Goal: Task Accomplishment & Management: Manage account settings

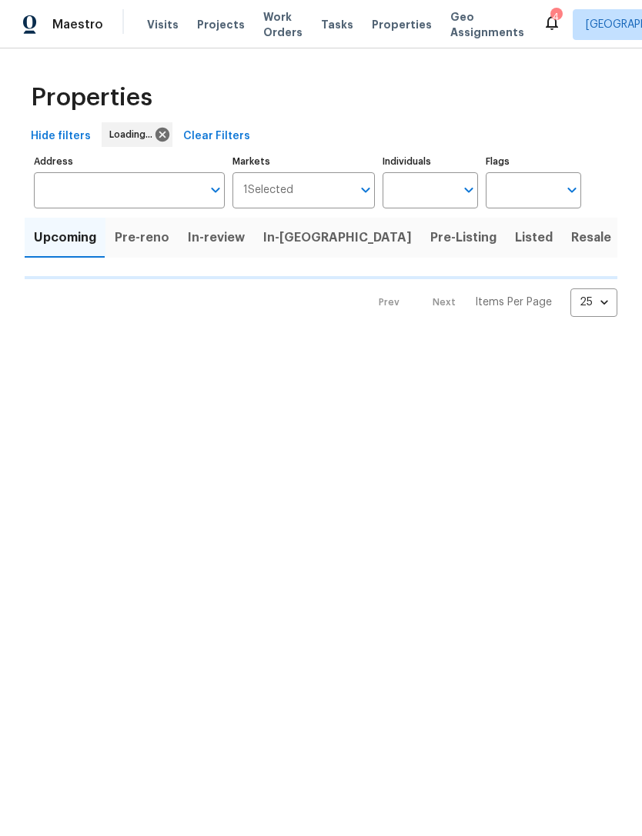
click at [542, 15] on icon at bounding box center [551, 22] width 18 height 18
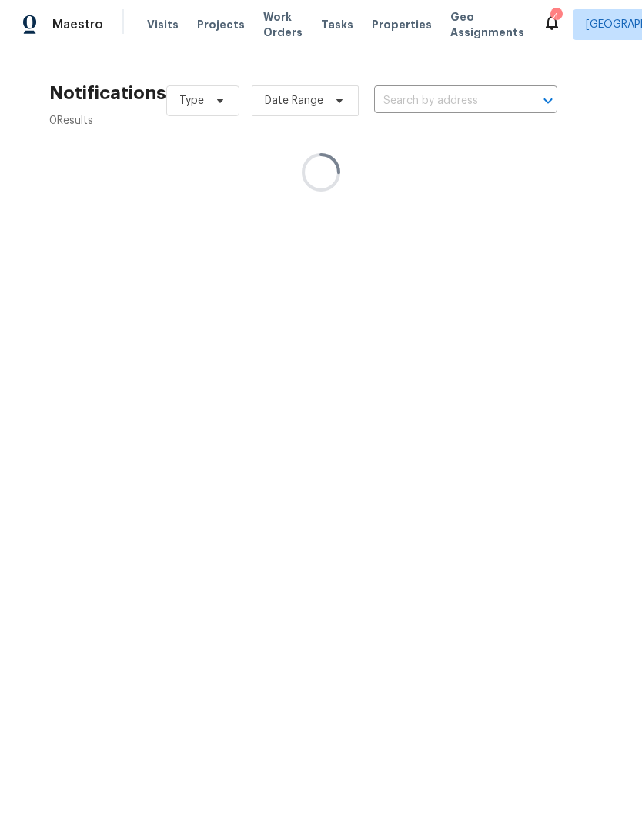
click at [550, 14] on div "4" at bounding box center [555, 16] width 11 height 15
click at [542, 25] on icon at bounding box center [551, 22] width 18 height 18
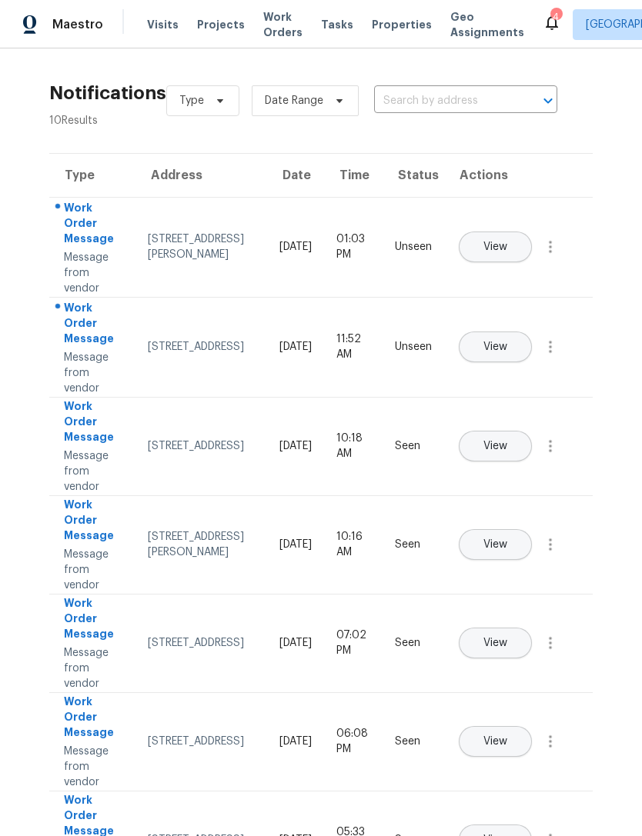
click at [507, 242] on span "View" at bounding box center [495, 248] width 24 height 12
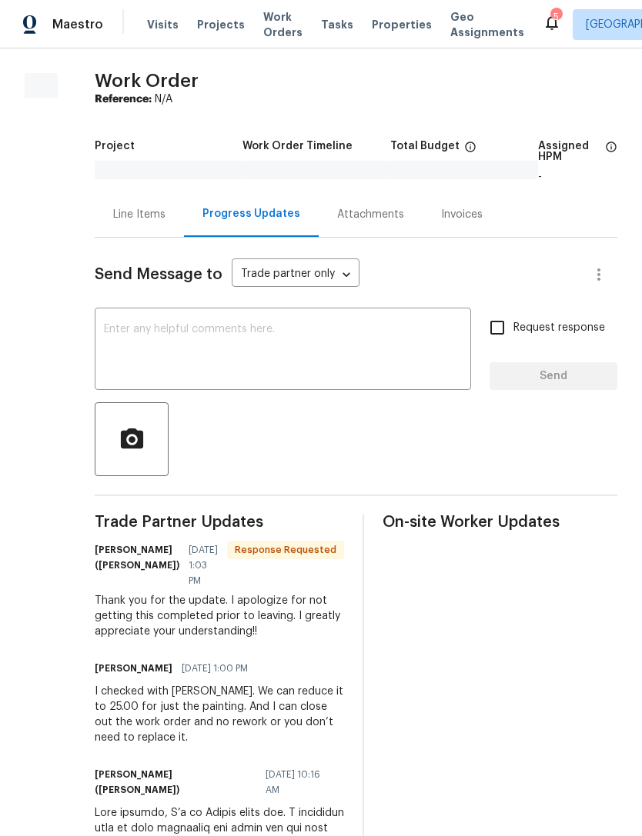
click at [130, 203] on div "Line Items" at bounding box center [139, 214] width 89 height 45
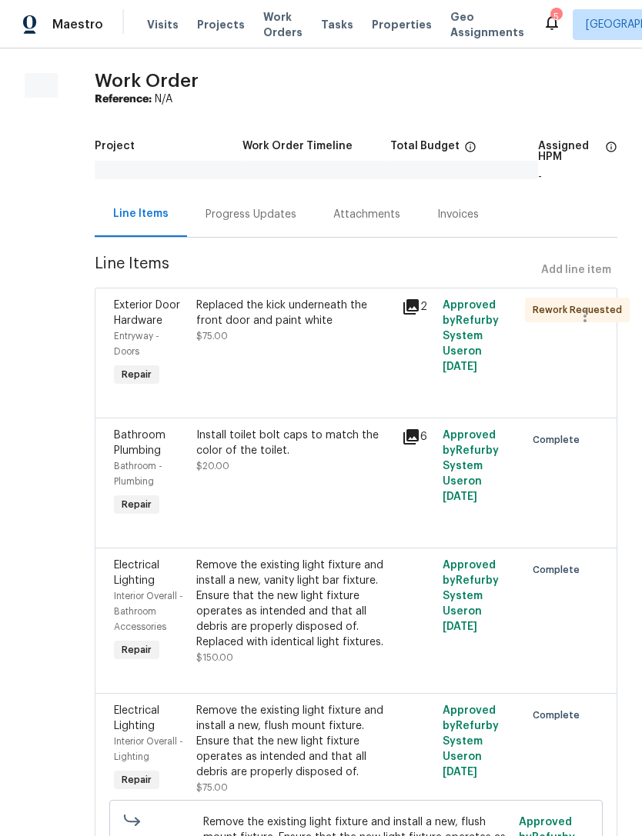
click at [312, 305] on div "Replaced the kick underneath the front door and paint white" at bounding box center [294, 313] width 196 height 31
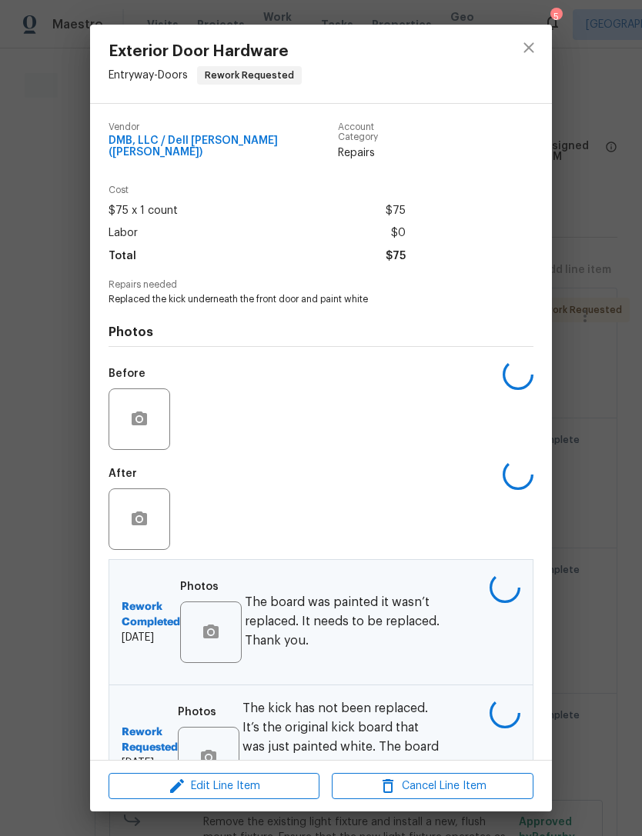
click at [265, 778] on span "Edit Line Item" at bounding box center [214, 786] width 202 height 19
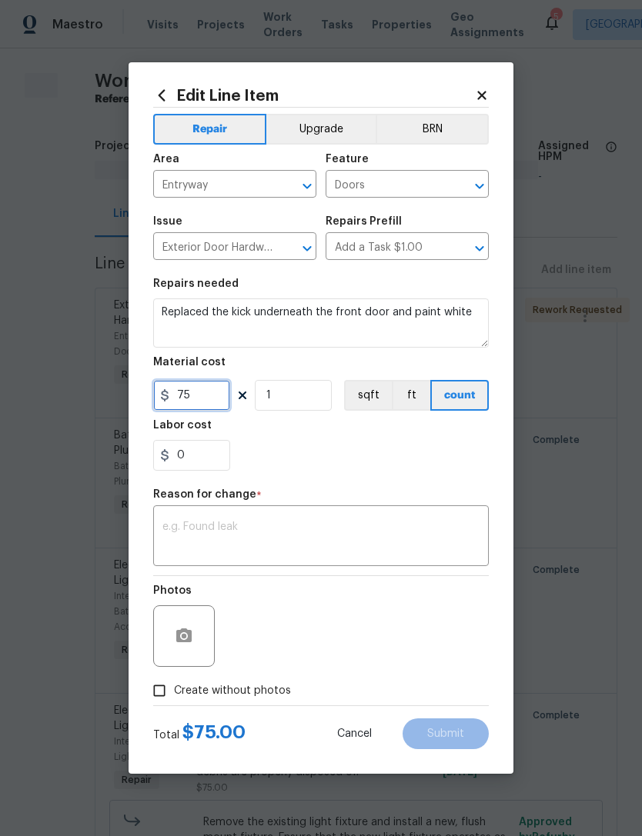
click at [212, 391] on input "75" at bounding box center [191, 395] width 77 height 31
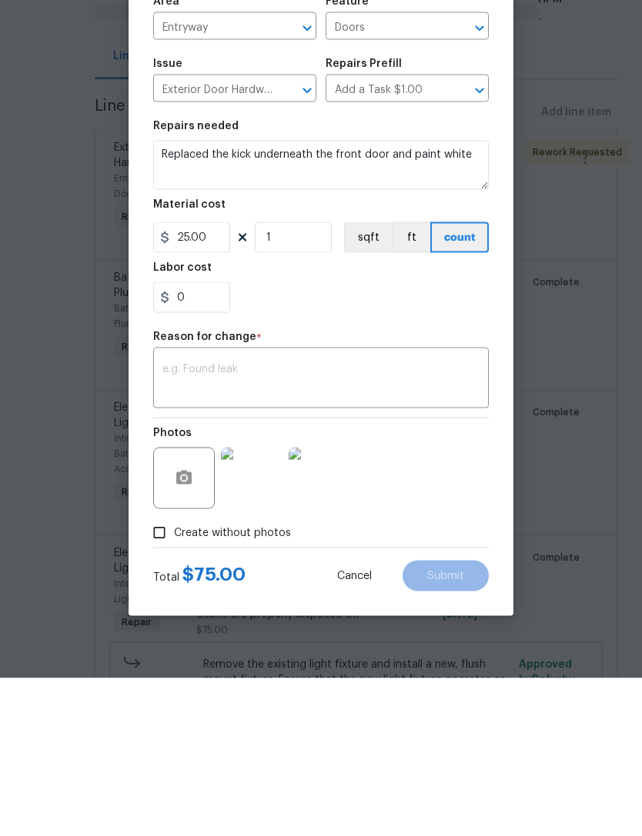
click at [264, 522] on textarea at bounding box center [320, 538] width 317 height 32
type input "25"
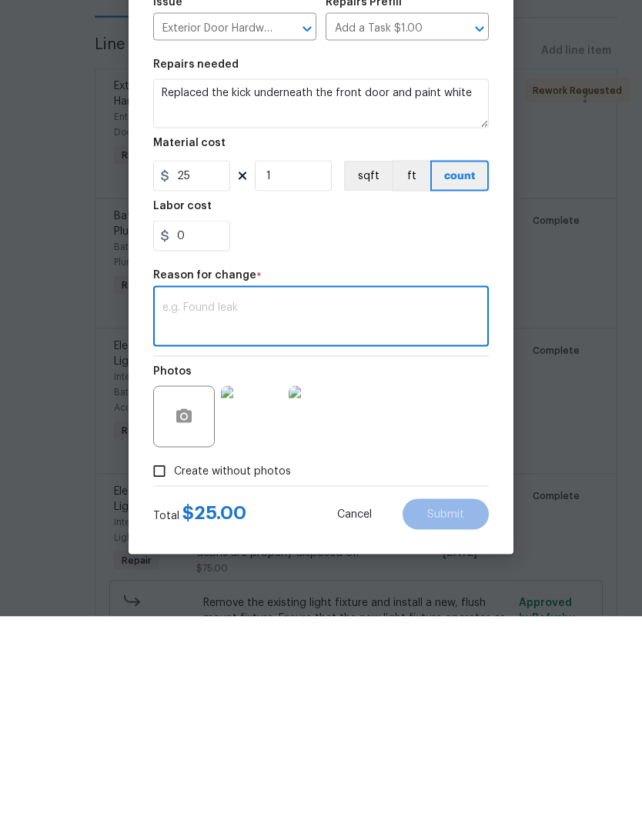
click at [266, 522] on textarea at bounding box center [320, 538] width 317 height 32
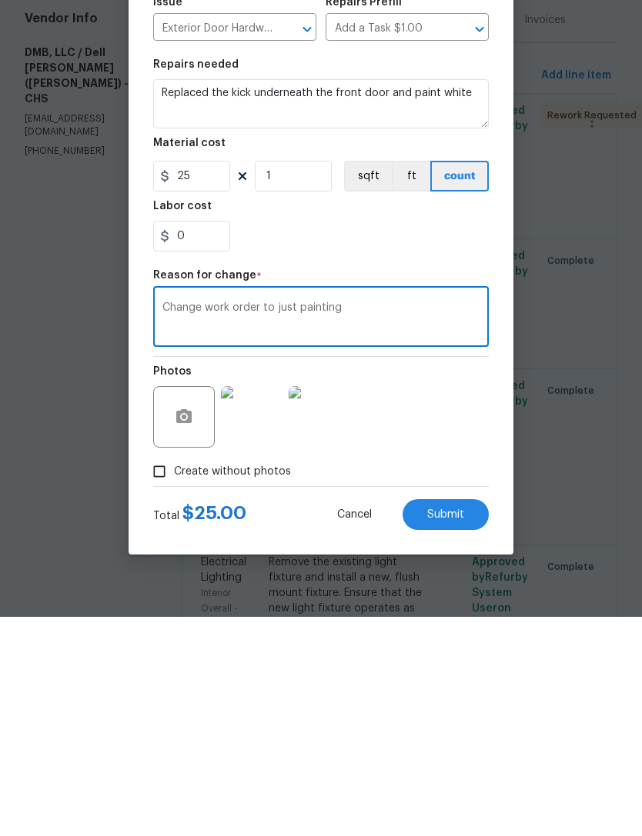
type textarea "Change work order to just painting"
click at [456, 728] on span "Submit" at bounding box center [445, 734] width 37 height 12
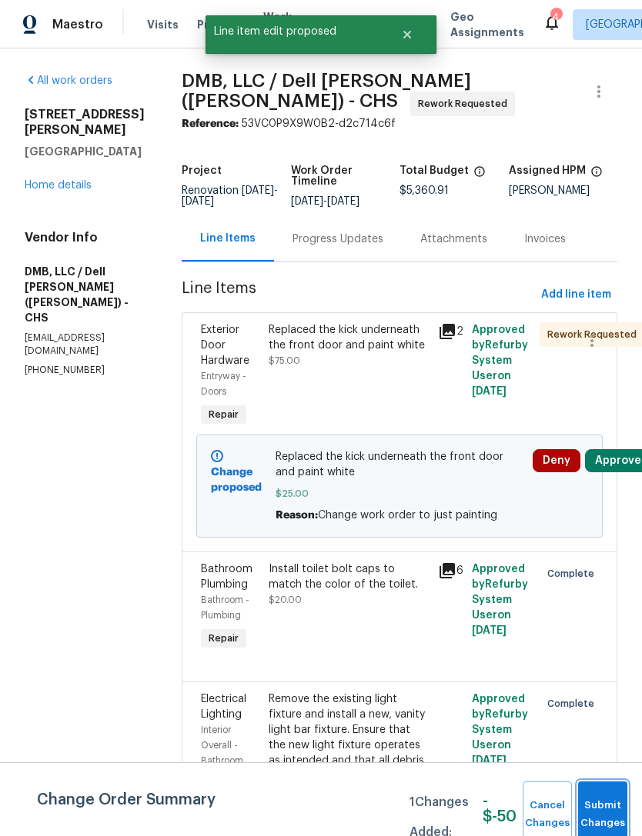
click at [608, 813] on span "Submit Changes" at bounding box center [602, 814] width 34 height 35
click at [597, 809] on button "Submit Changes" at bounding box center [602, 815] width 49 height 66
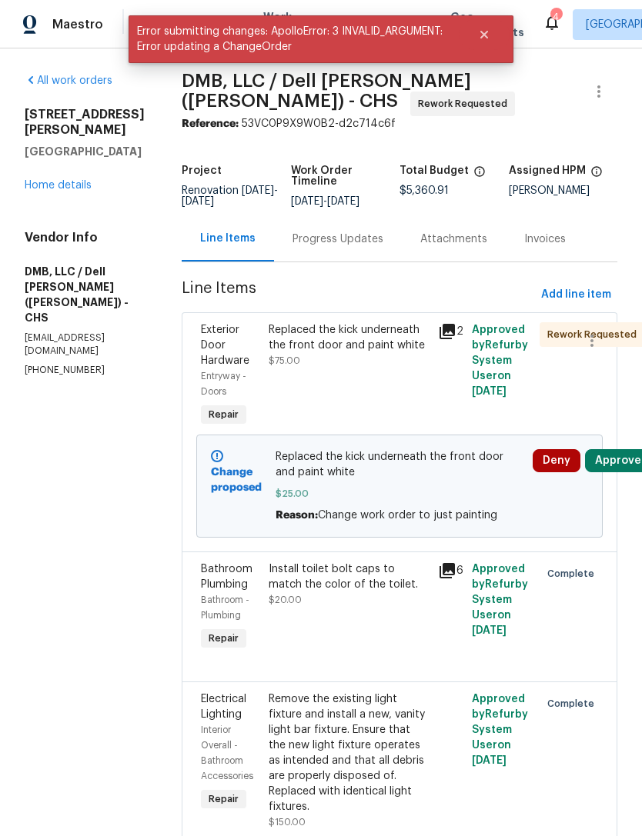
scroll to position [0, 0]
click at [367, 322] on div "Replaced the kick underneath the front door and paint white" at bounding box center [348, 337] width 160 height 31
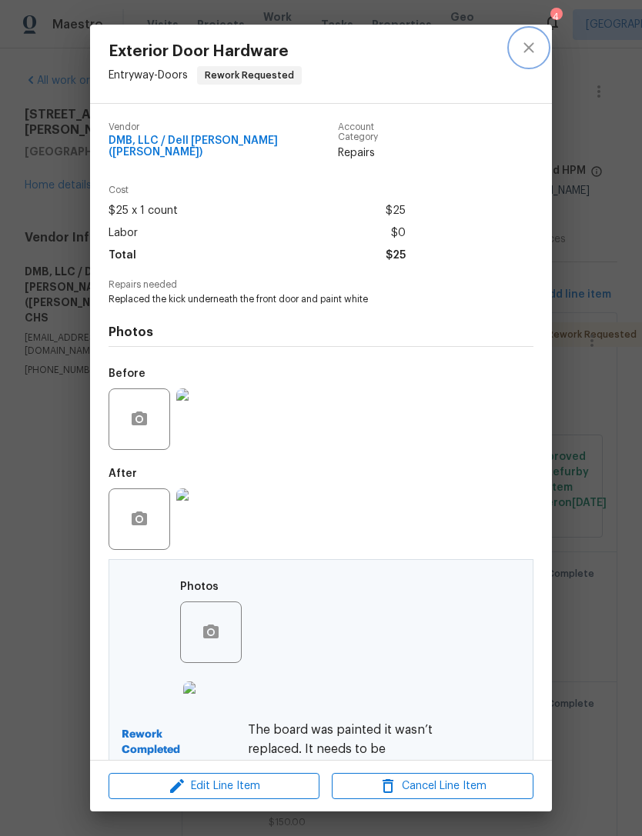
click at [527, 51] on icon "close" at bounding box center [528, 47] width 18 height 18
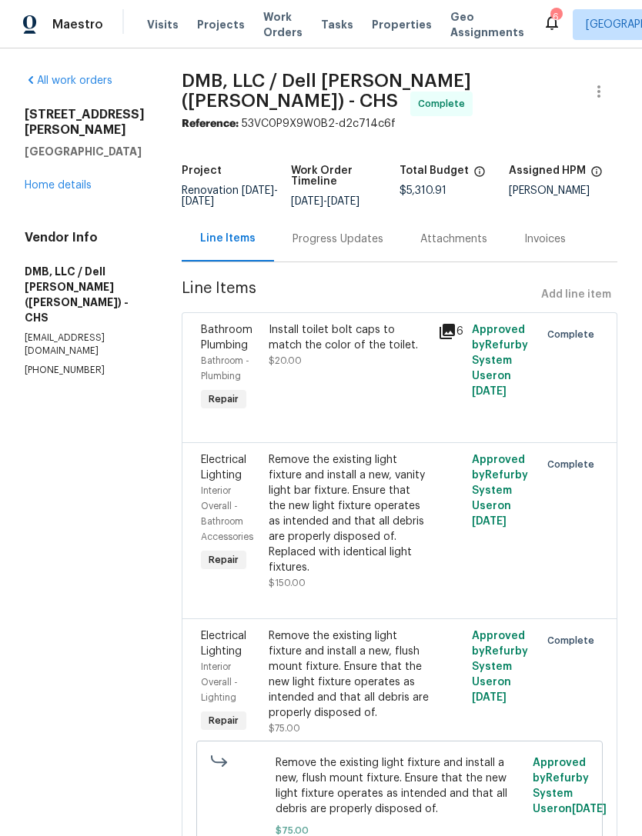
click at [324, 233] on div "Progress Updates" at bounding box center [337, 239] width 91 height 15
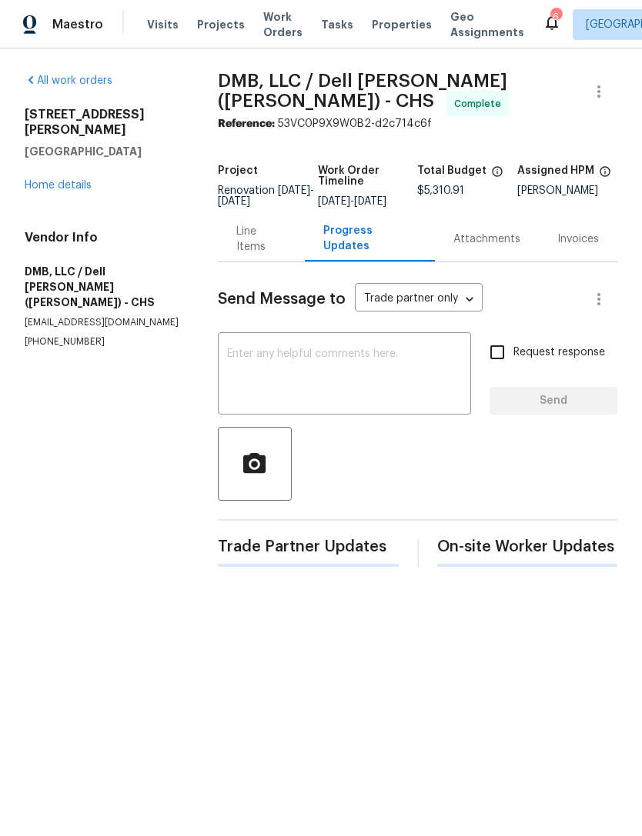
click at [366, 348] on div "x ​" at bounding box center [344, 375] width 253 height 78
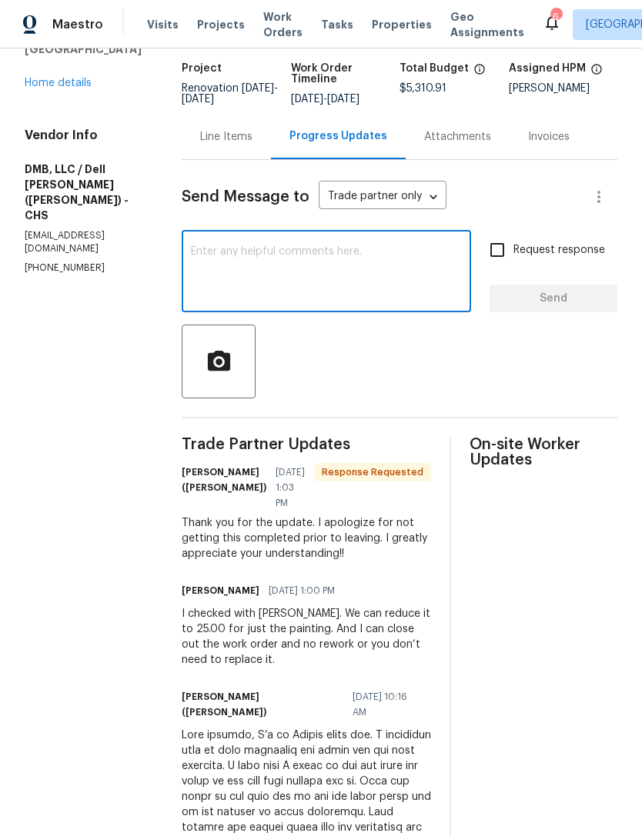
scroll to position [98, 0]
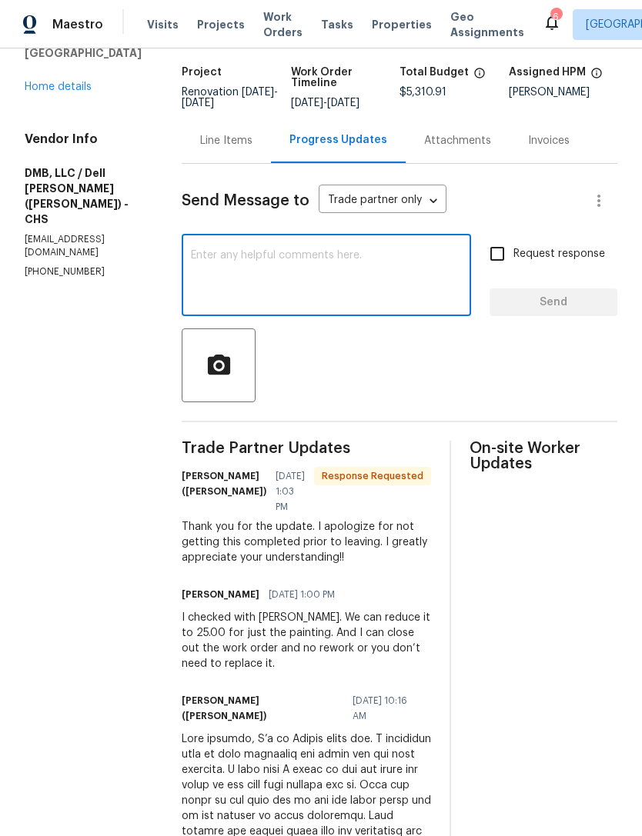
click at [312, 250] on textarea at bounding box center [326, 277] width 271 height 54
click at [312, 250] on textarea "I change the work order to 25.00" at bounding box center [326, 277] width 271 height 54
click at [359, 253] on textarea "I change the work order to $25.00" at bounding box center [326, 277] width 271 height 54
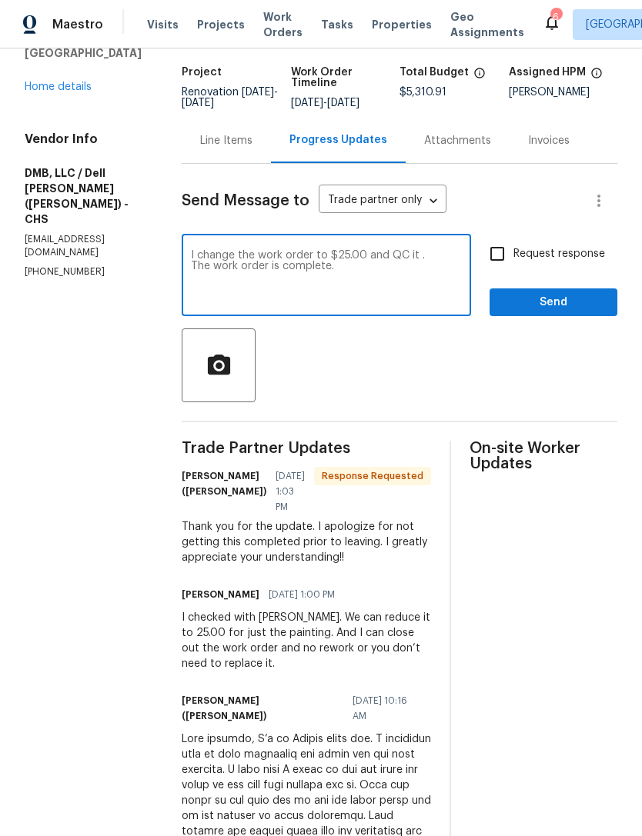
type textarea "I change the work order to $25.00 and QC it . The work order is complete."
click at [508, 248] on input "Request response" at bounding box center [497, 254] width 32 height 32
checkbox input "true"
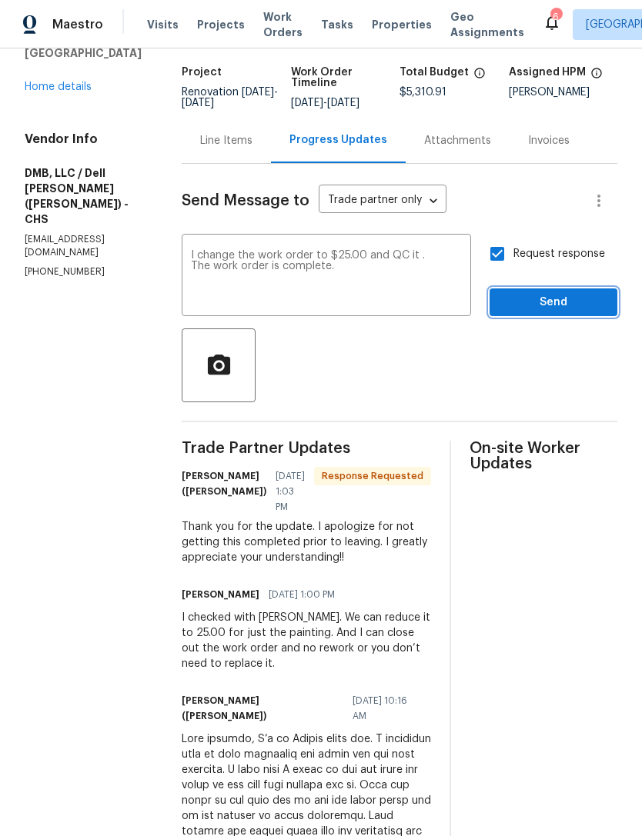
click at [555, 304] on span "Send" at bounding box center [553, 302] width 103 height 19
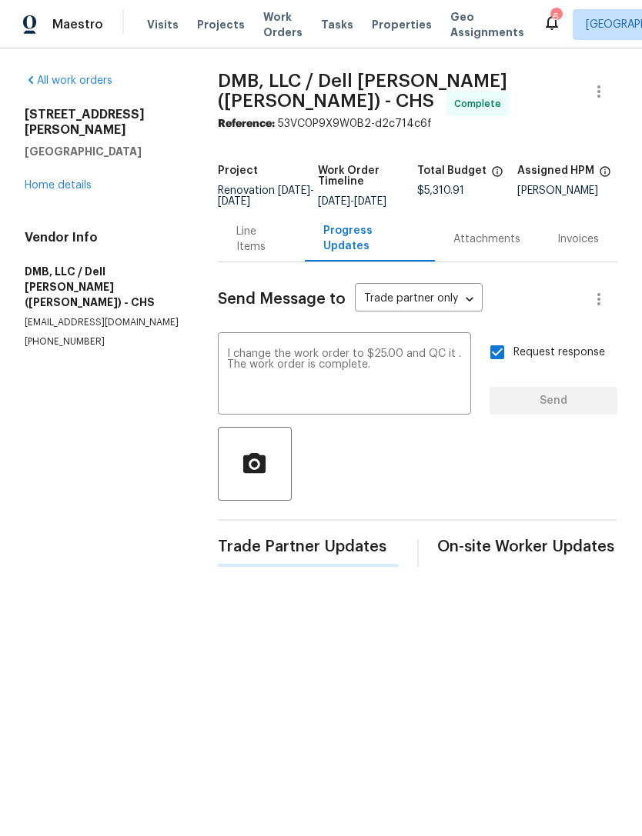
scroll to position [0, 0]
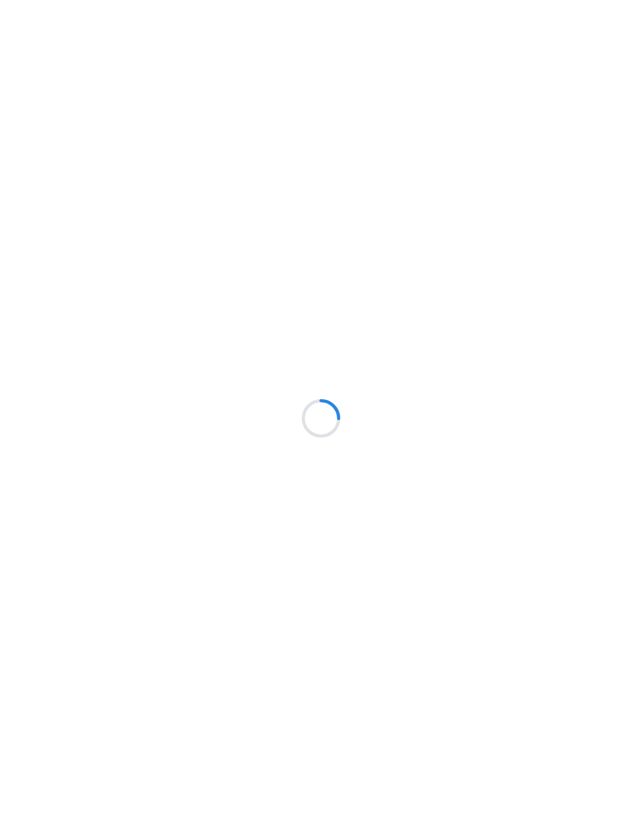
click at [381, 23] on div at bounding box center [321, 418] width 642 height 836
click at [385, 18] on div at bounding box center [321, 418] width 642 height 836
click at [373, 28] on div at bounding box center [321, 418] width 642 height 836
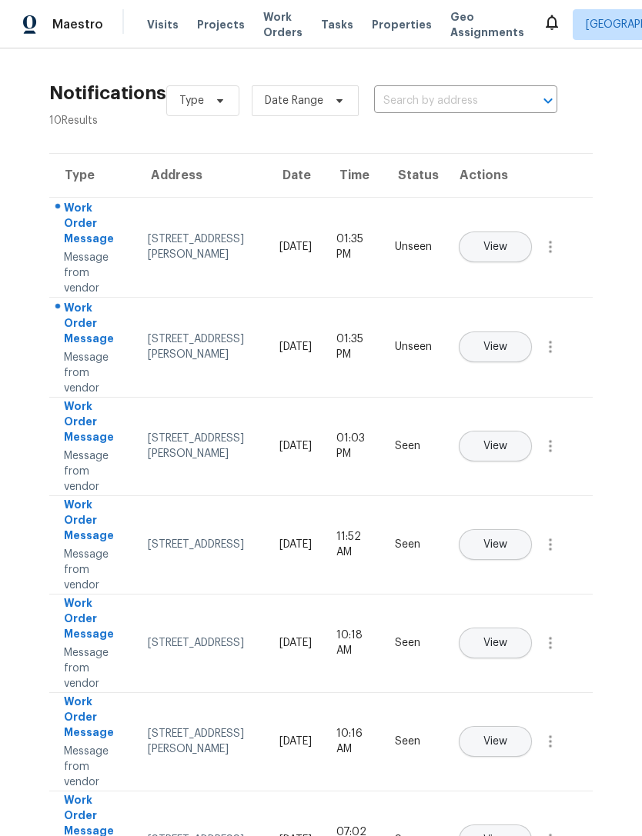
click at [381, 29] on span "Properties" at bounding box center [402, 24] width 60 height 15
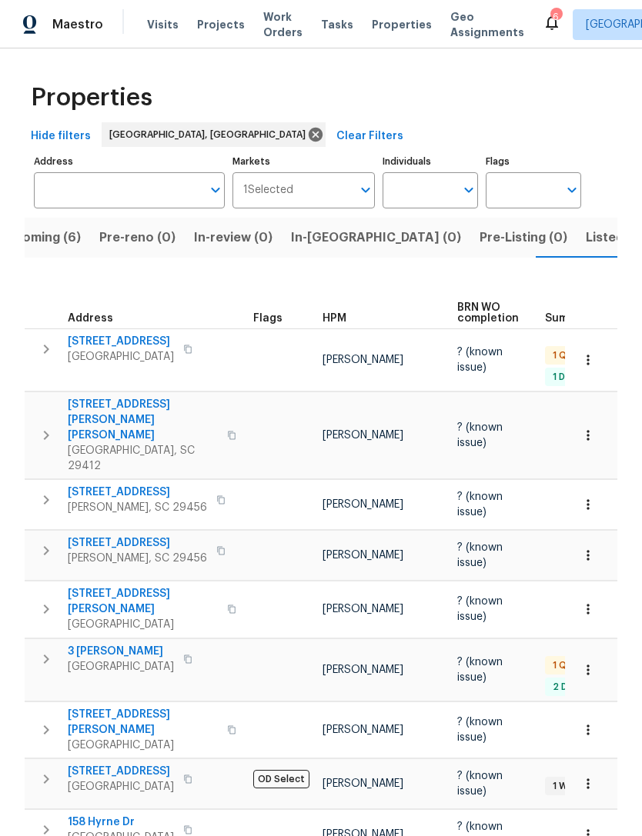
scroll to position [5, 0]
click at [275, 14] on span "Work Orders" at bounding box center [282, 24] width 39 height 31
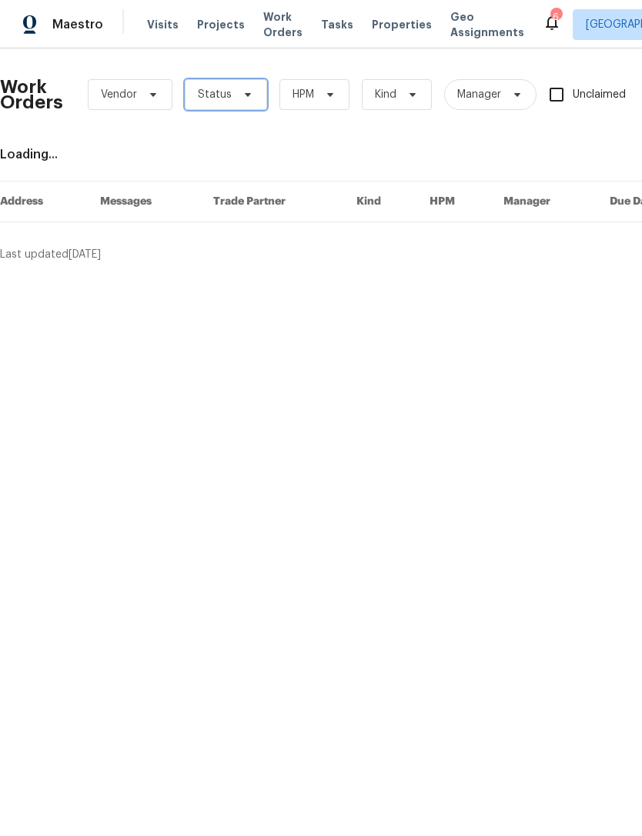
click at [251, 98] on span "Status" at bounding box center [226, 94] width 82 height 31
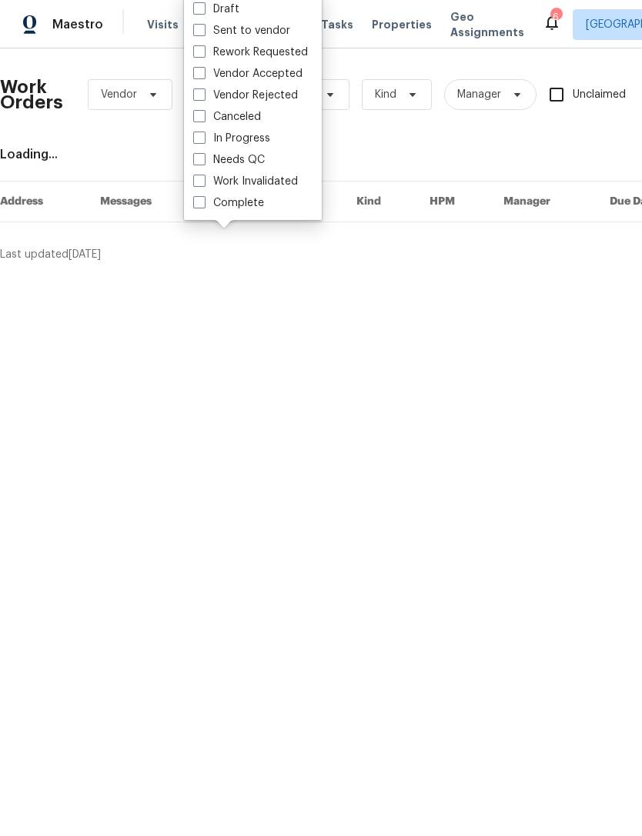
click at [205, 159] on span at bounding box center [199, 159] width 12 height 12
click at [203, 159] on input "Needs QC" at bounding box center [198, 157] width 10 height 10
checkbox input "true"
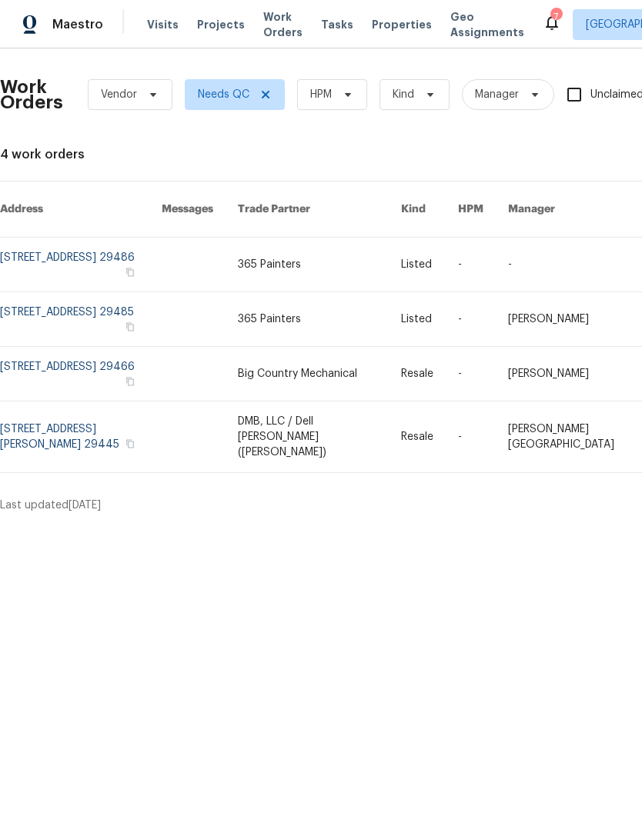
click at [263, 23] on span "Work Orders" at bounding box center [282, 24] width 39 height 31
click at [152, 87] on span "Vendor" at bounding box center [130, 94] width 85 height 31
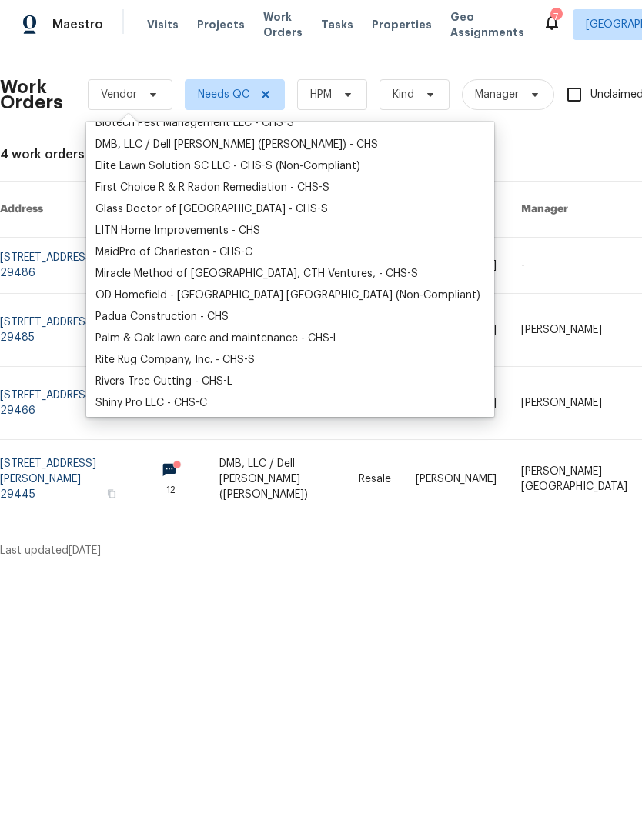
scroll to position [174, 0]
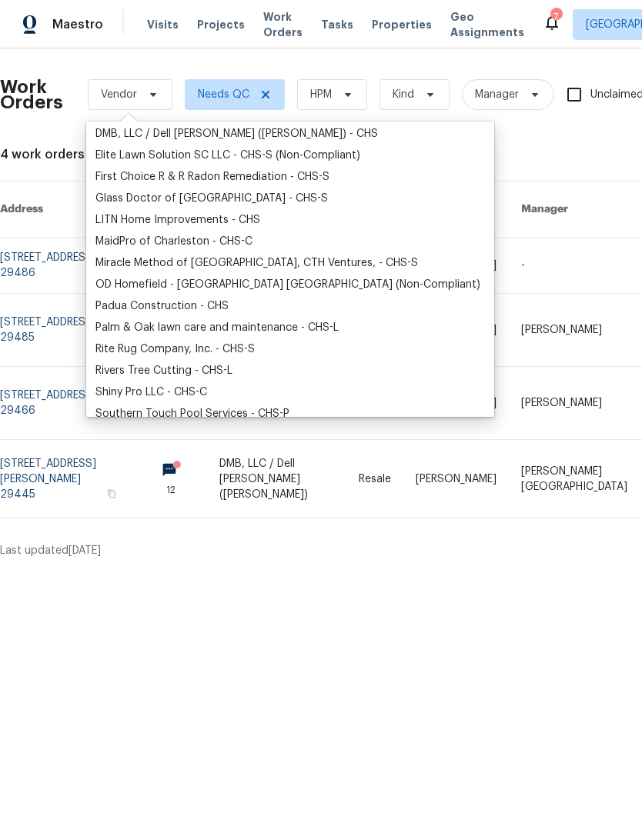
click at [415, 298] on link at bounding box center [386, 330] width 57 height 72
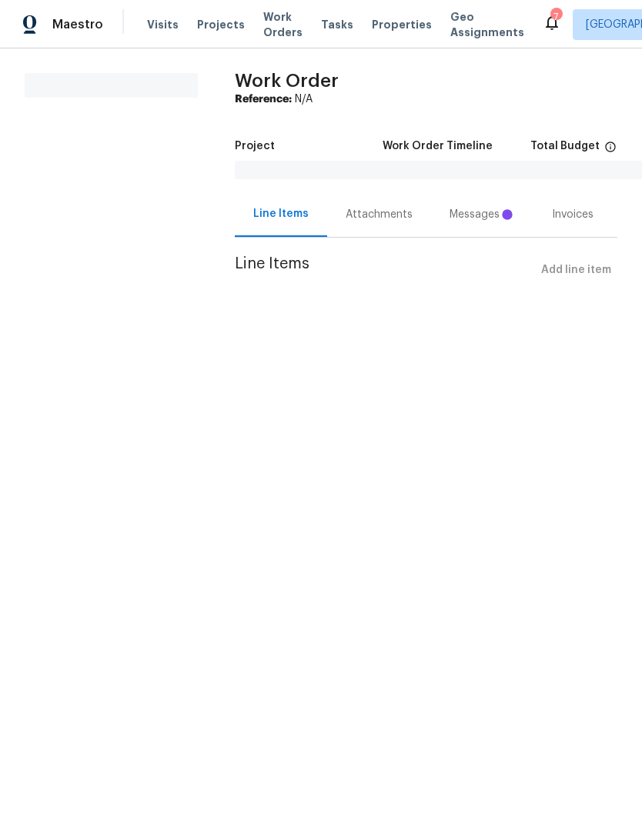
click at [272, 38] on span "Work Orders" at bounding box center [282, 24] width 39 height 31
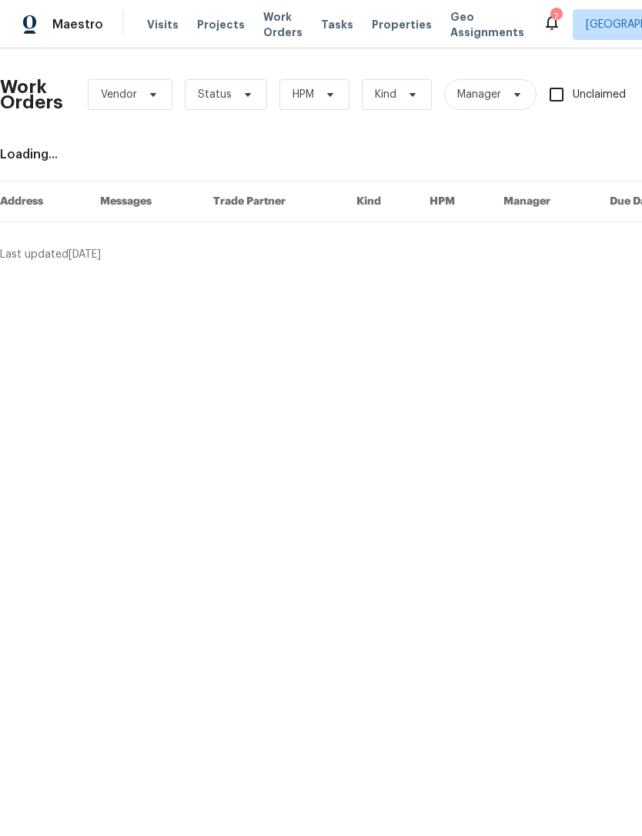
click at [267, 20] on span "Work Orders" at bounding box center [282, 24] width 39 height 31
click at [147, 98] on icon at bounding box center [153, 94] width 12 height 12
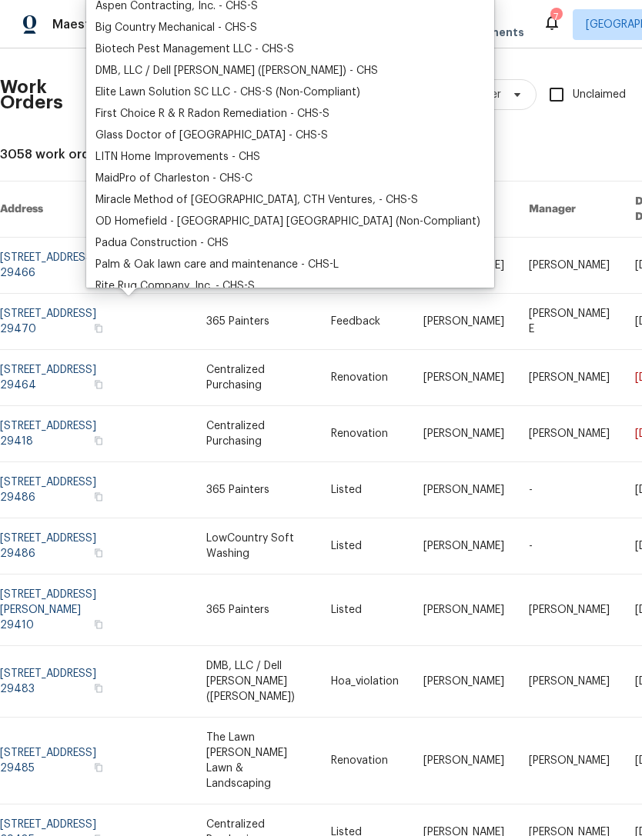
scroll to position [112, 0]
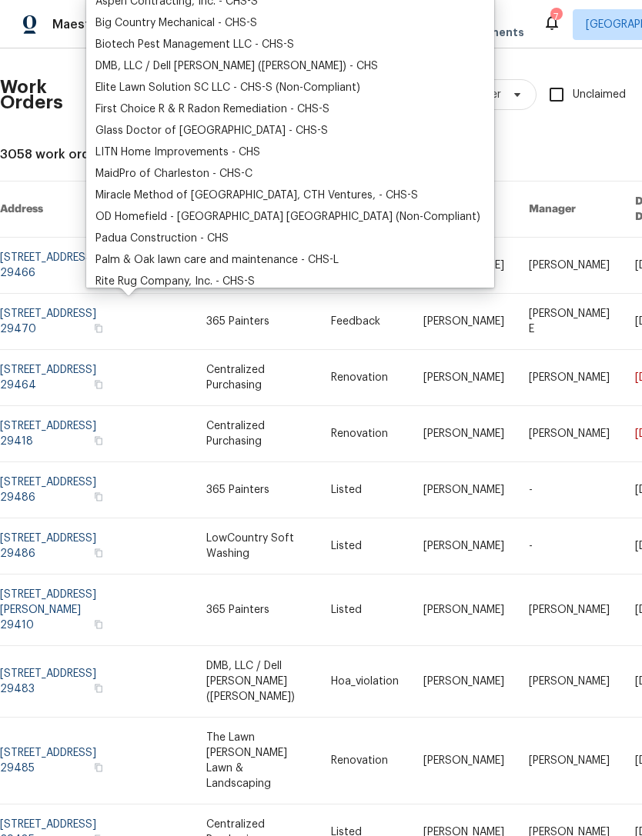
click at [203, 388] on link at bounding box center [168, 377] width 76 height 55
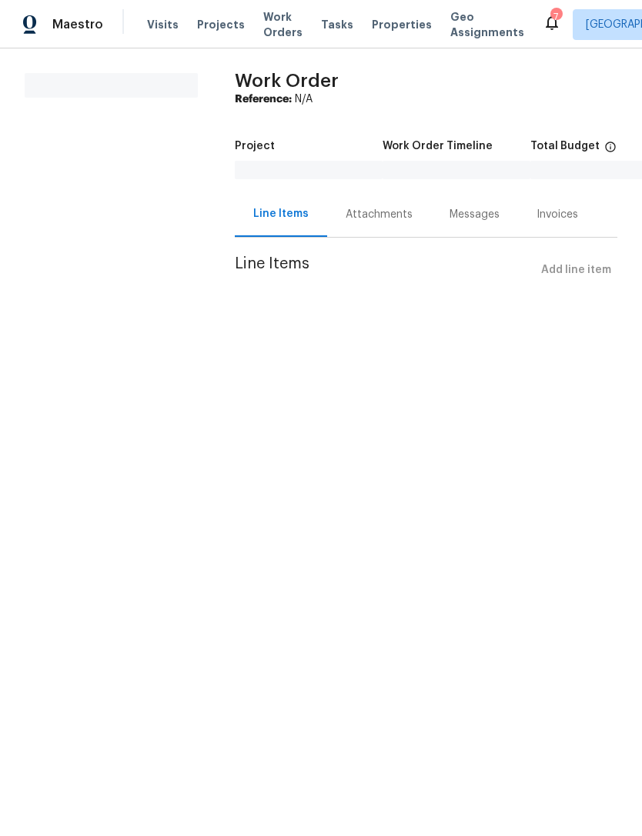
click at [278, 21] on span "Work Orders" at bounding box center [282, 24] width 39 height 31
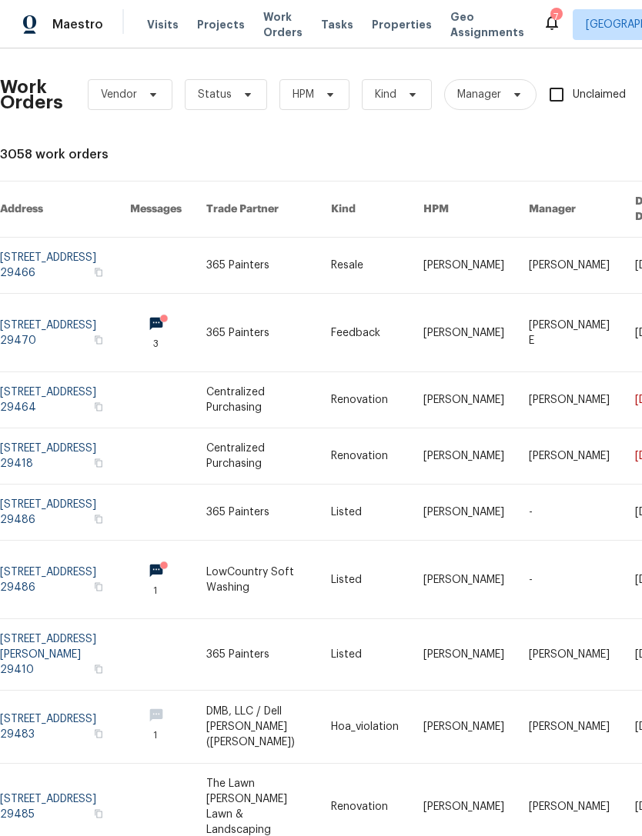
click at [189, 565] on link at bounding box center [168, 580] width 76 height 78
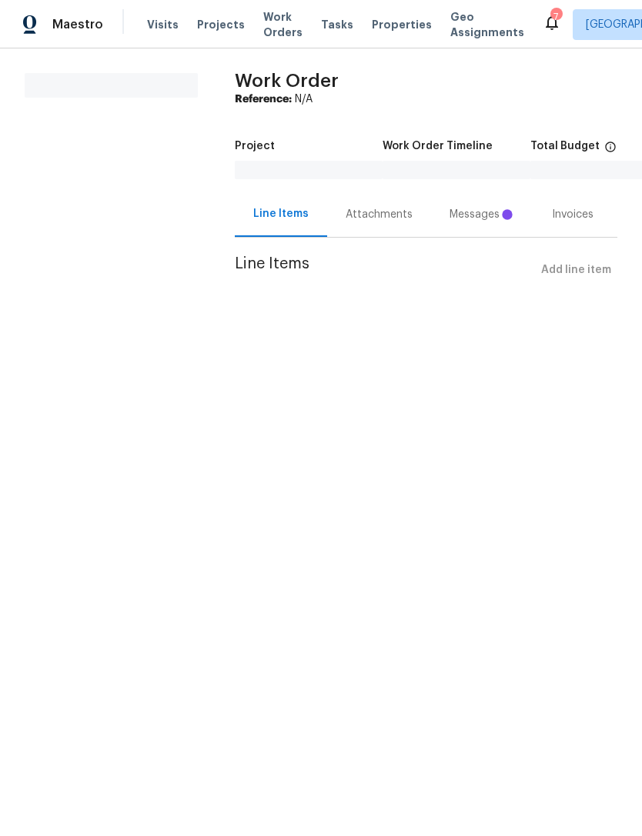
click at [479, 212] on div "Messages" at bounding box center [481, 214] width 65 height 15
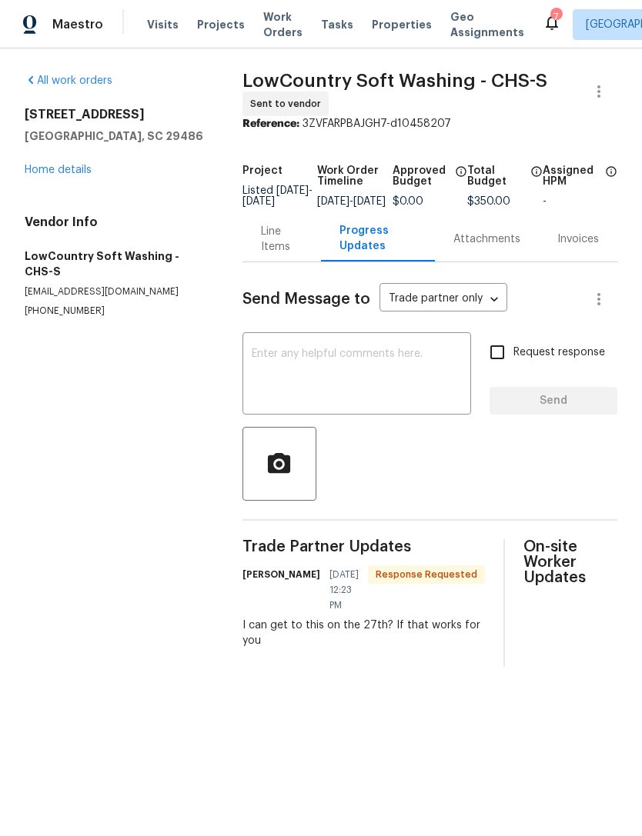
click at [350, 360] on textarea at bounding box center [357, 375] width 210 height 54
type textarea "L"
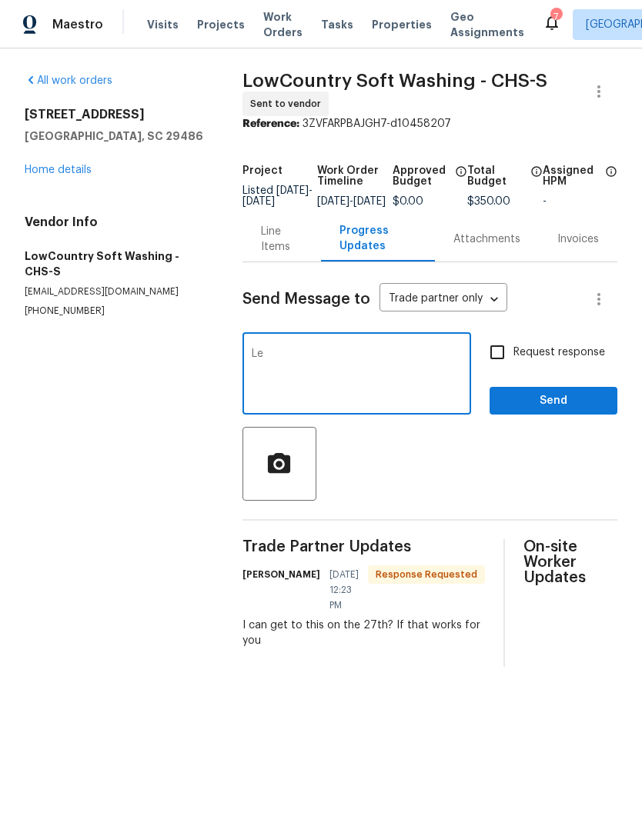
type textarea "L"
type textarea "Yes that will work"
click at [558, 408] on span "Send" at bounding box center [553, 401] width 103 height 19
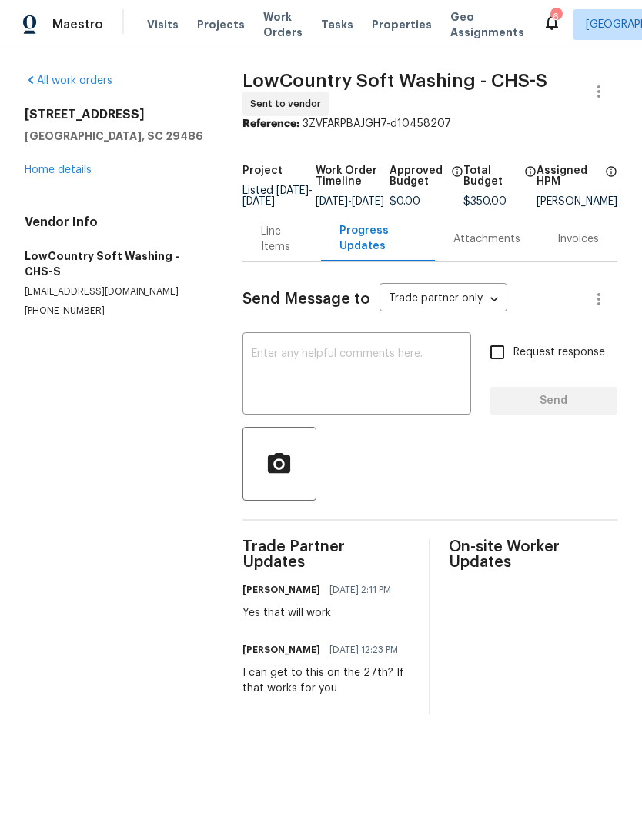
click at [383, 23] on span "Properties" at bounding box center [402, 24] width 60 height 15
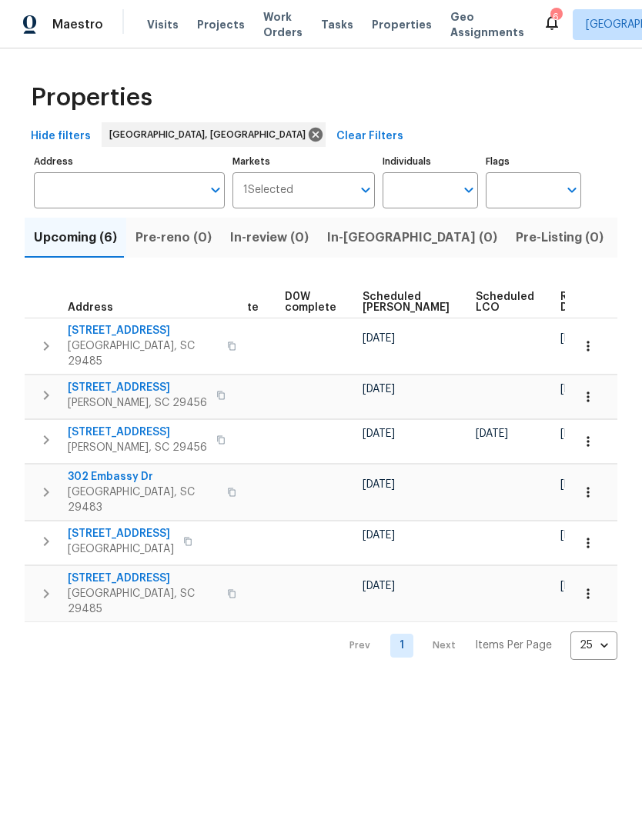
scroll to position [0, 387]
